Goal: Task Accomplishment & Management: Use online tool/utility

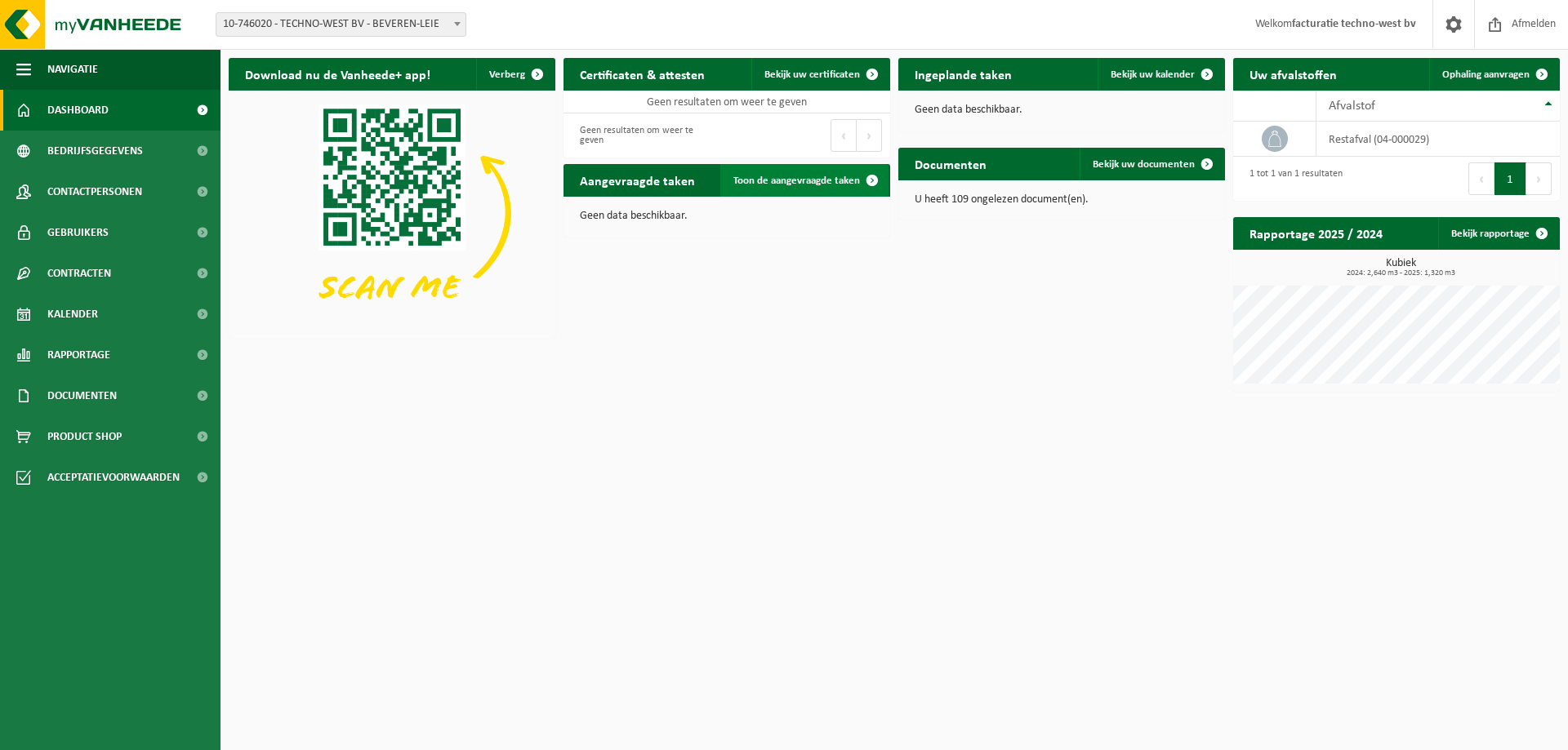
click at [795, 179] on span "Toon de aangevraagde taken" at bounding box center [796, 180] width 126 height 11
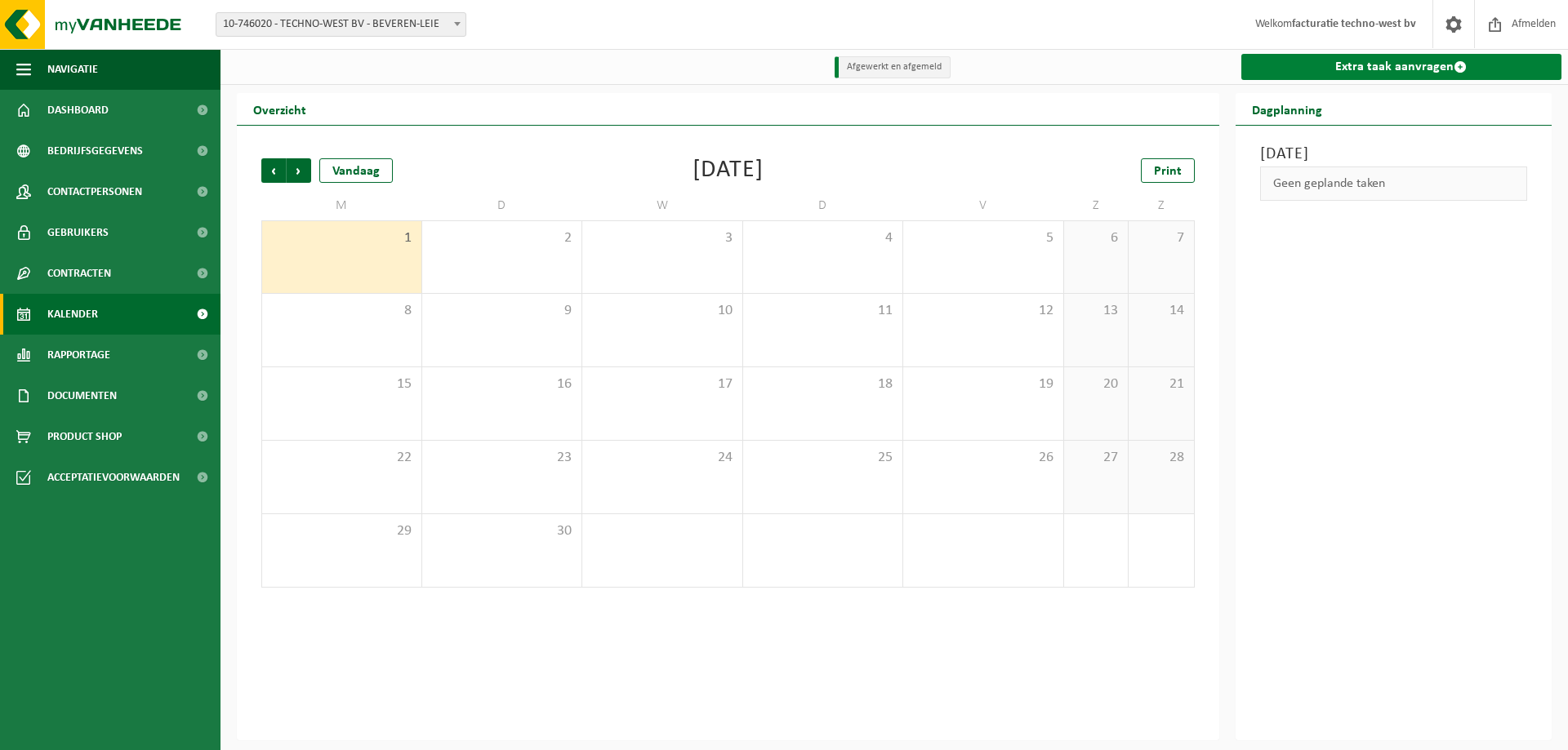
click at [1402, 61] on link "Extra taak aanvragen" at bounding box center [1402, 67] width 321 height 26
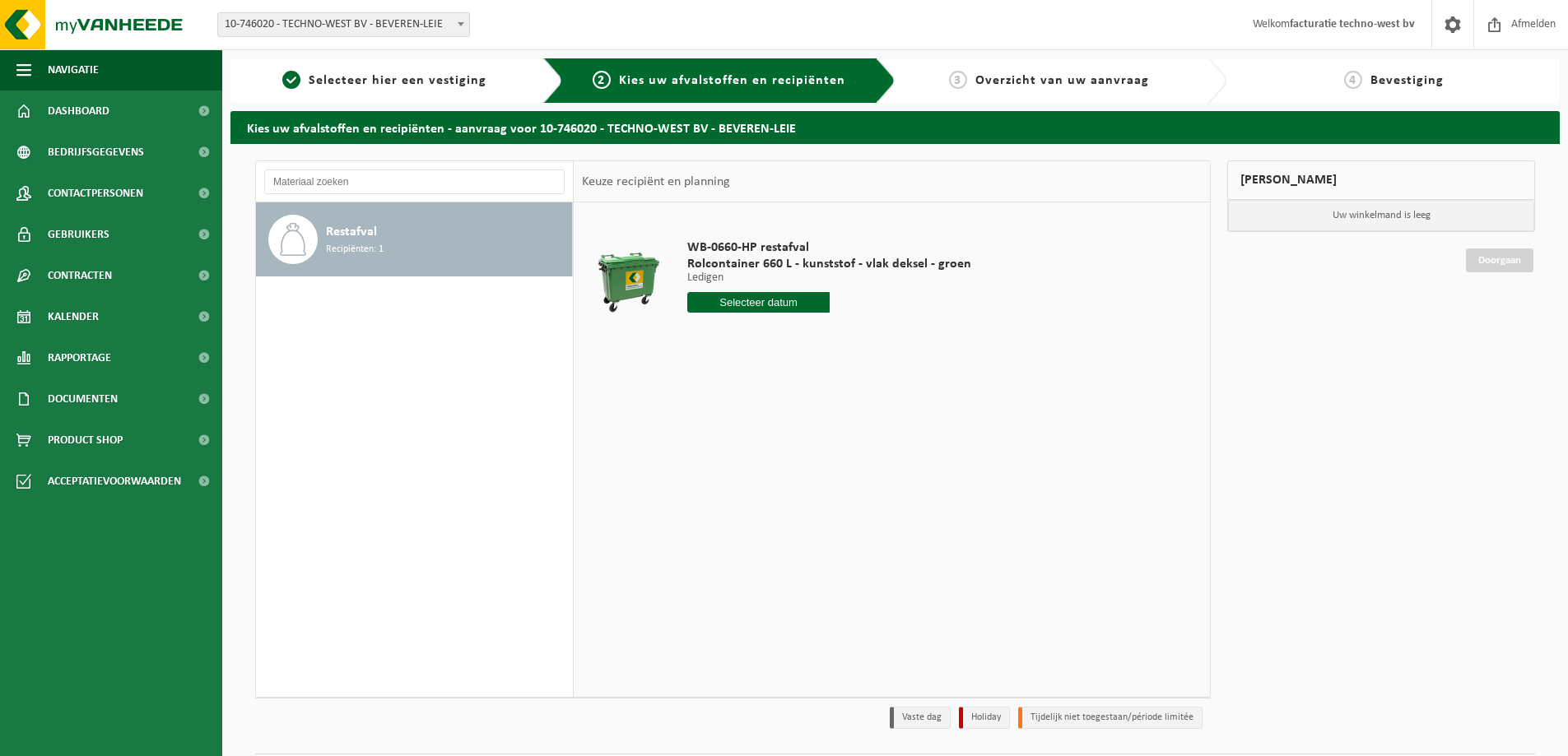
click at [760, 299] on input "text" at bounding box center [759, 302] width 142 height 21
click at [815, 391] on div "5" at bounding box center [818, 396] width 29 height 26
type input "Van 2025-09-05"
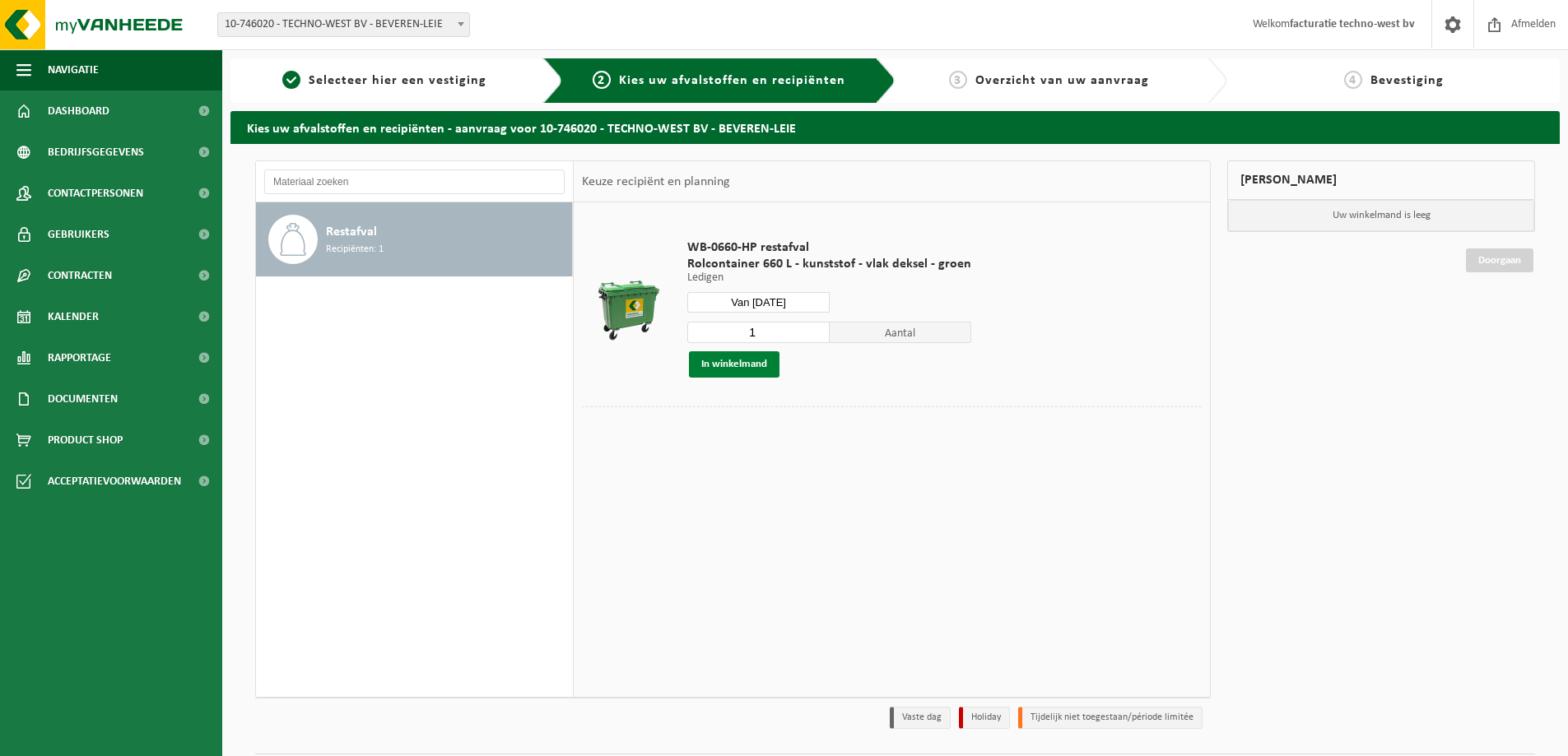
click at [746, 359] on button "In winkelmand" at bounding box center [735, 364] width 91 height 26
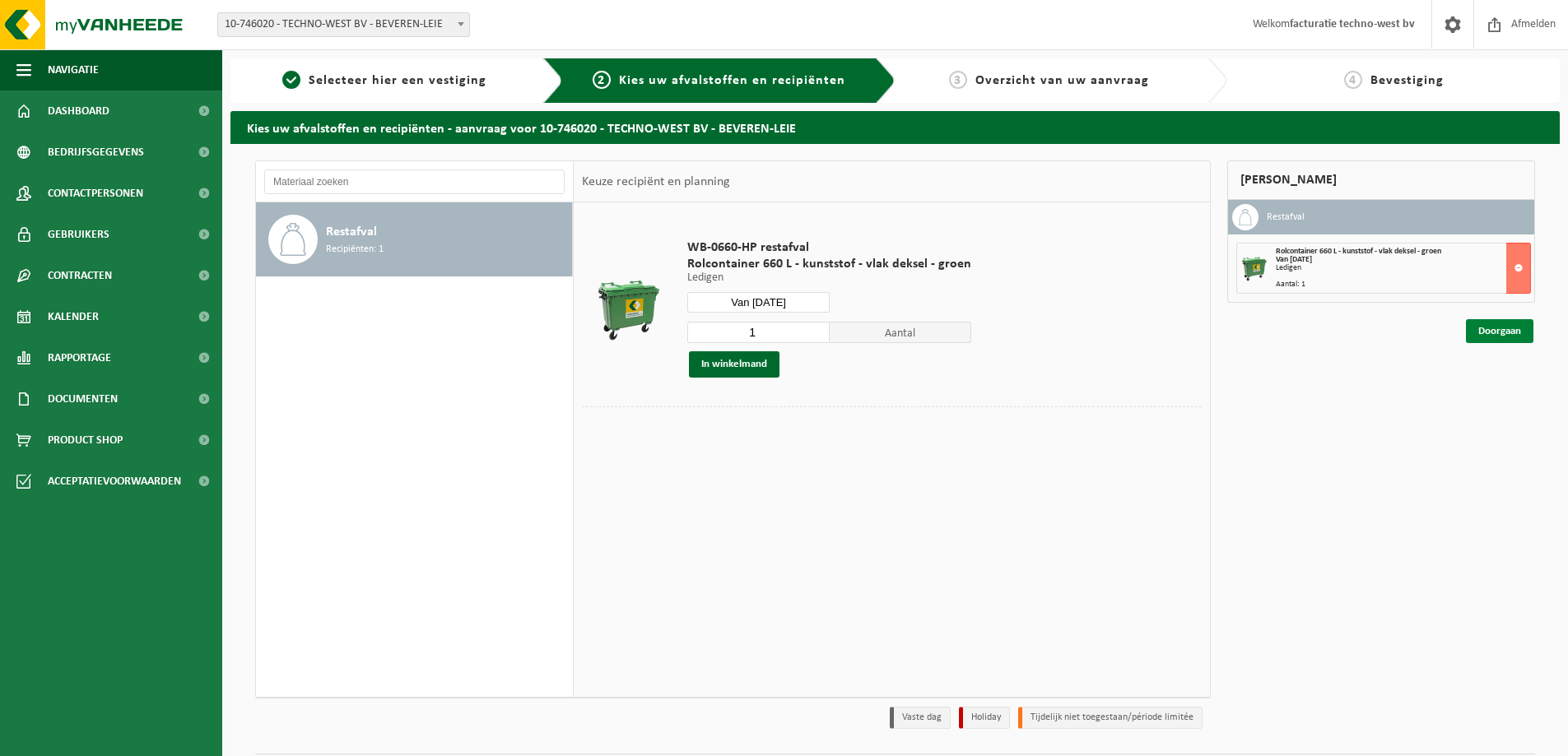
click at [1519, 324] on link "Doorgaan" at bounding box center [1500, 330] width 68 height 24
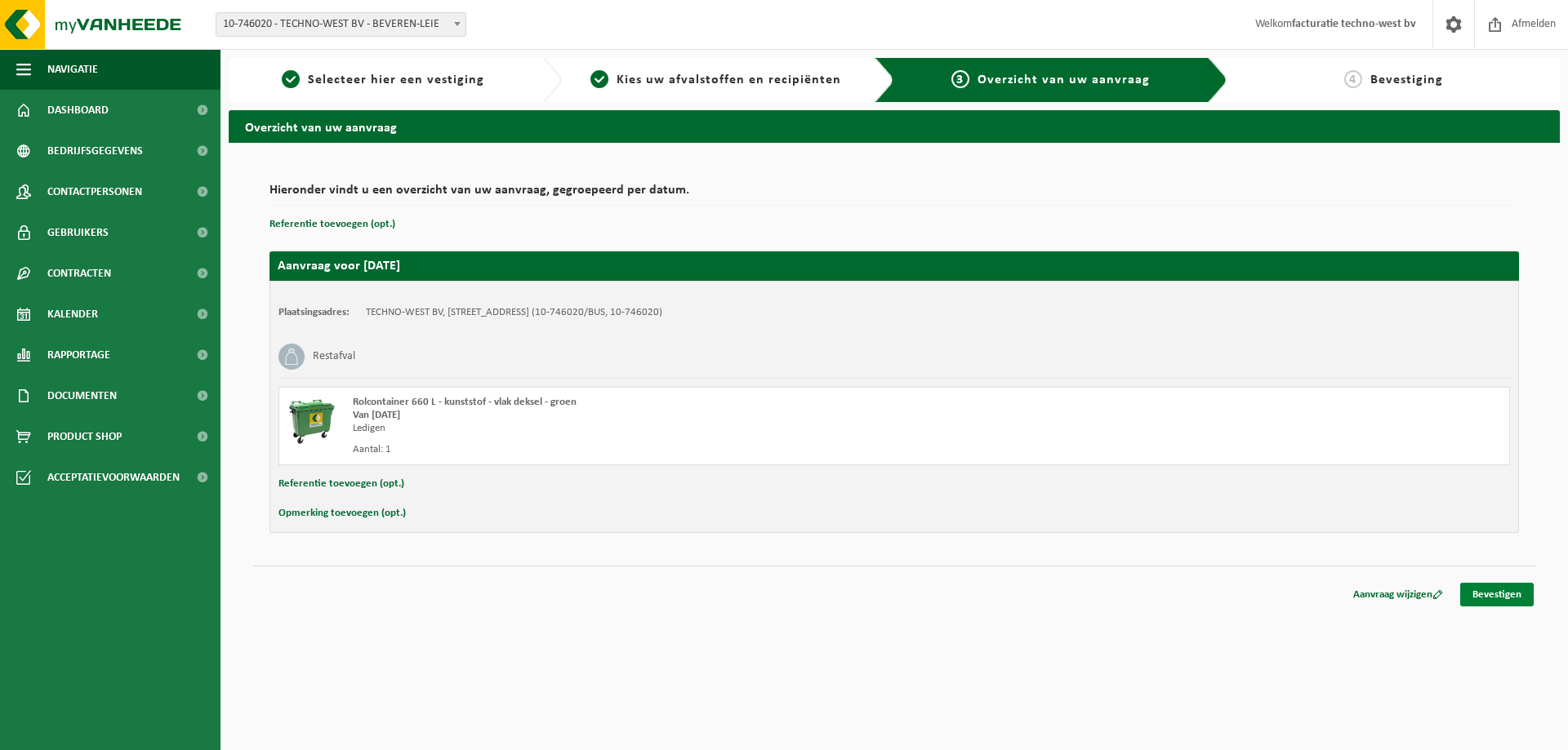
click at [1493, 587] on link "Bevestigen" at bounding box center [1497, 594] width 74 height 24
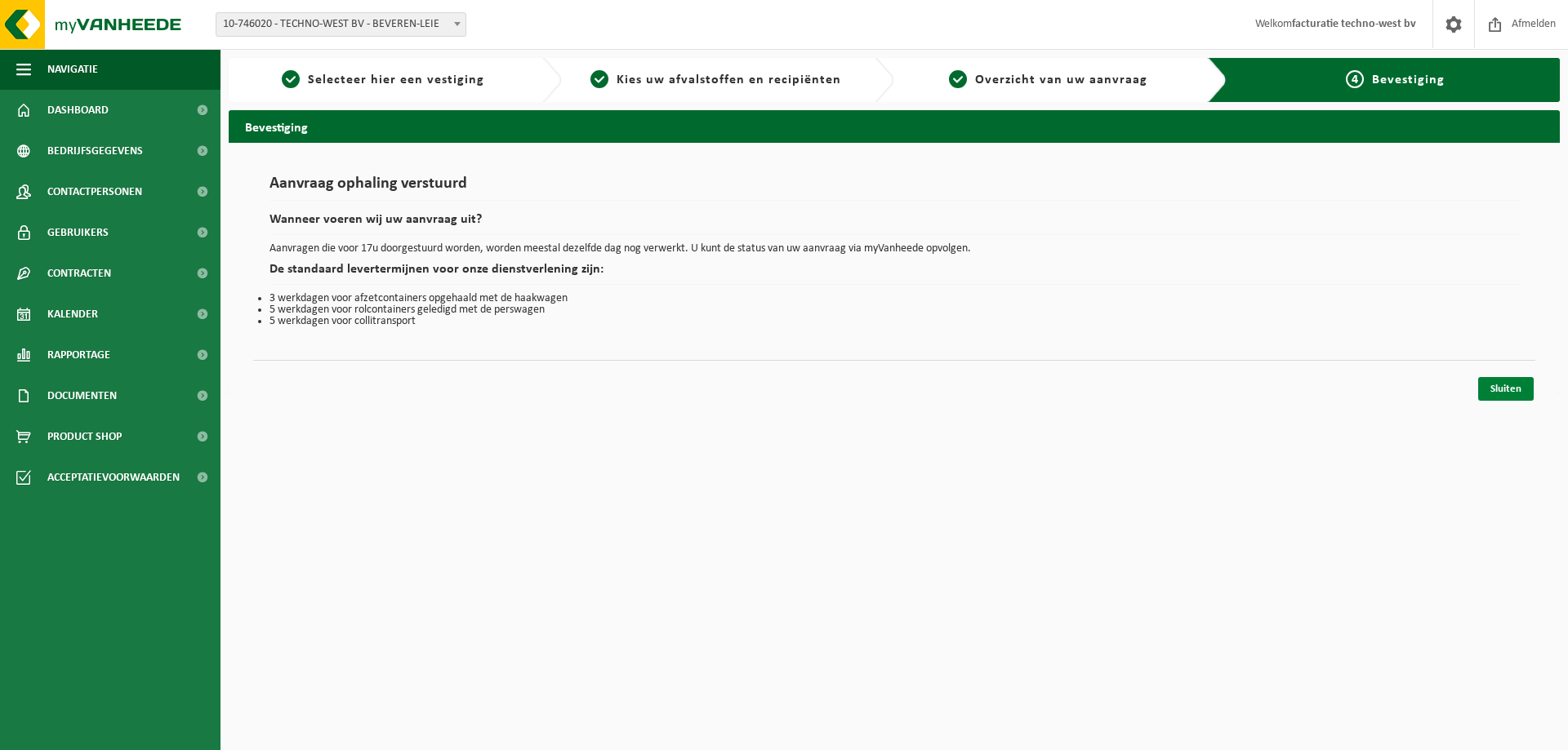
click at [1511, 390] on link "Sluiten" at bounding box center [1506, 389] width 56 height 24
